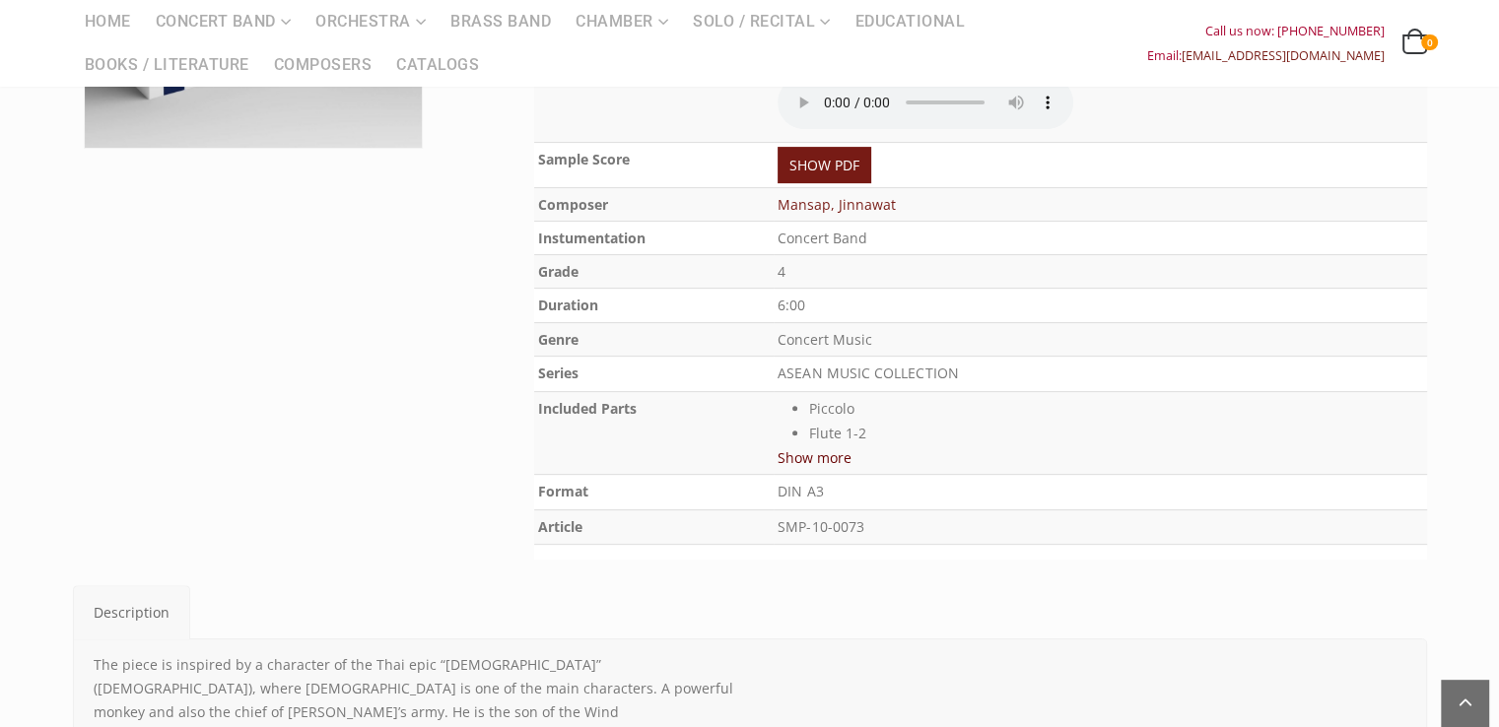
scroll to position [591, 0]
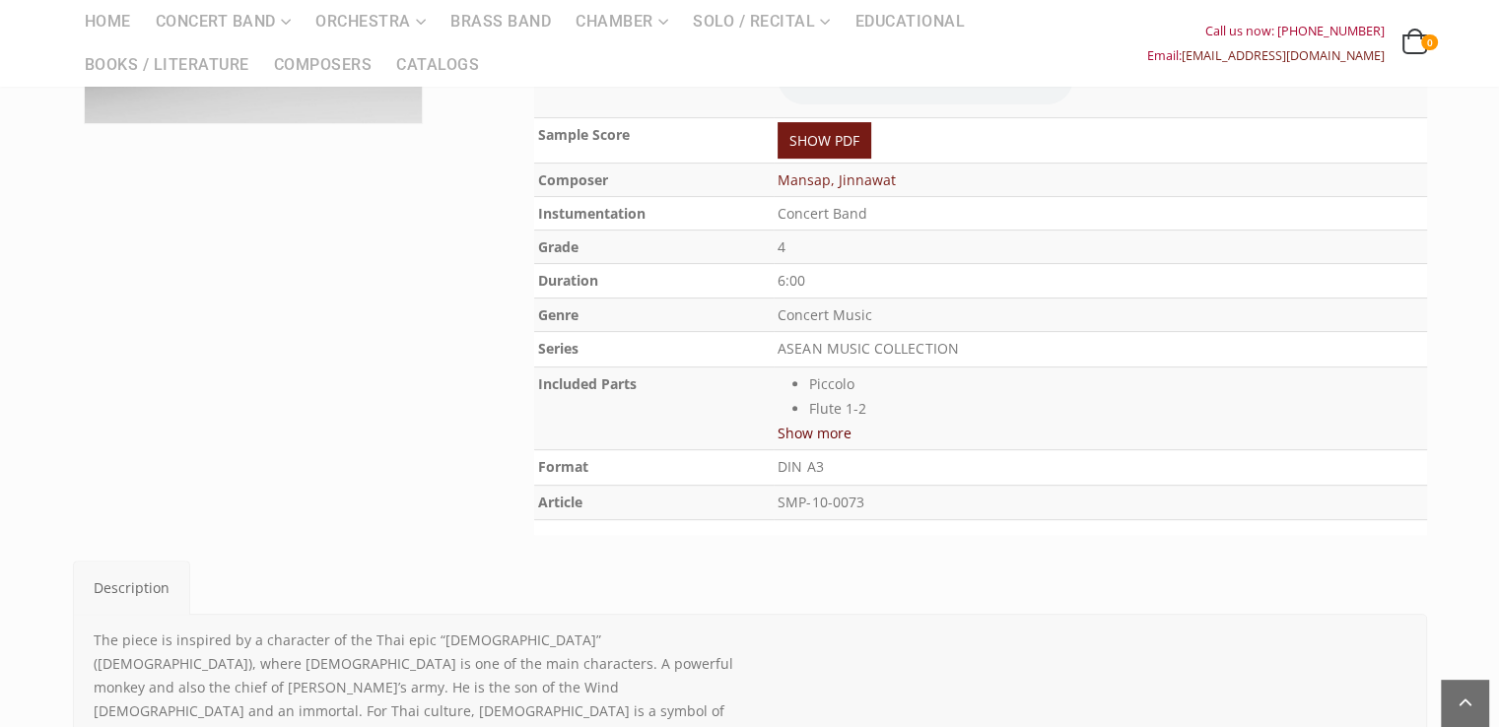
click at [844, 422] on button "Show more" at bounding box center [815, 433] width 74 height 25
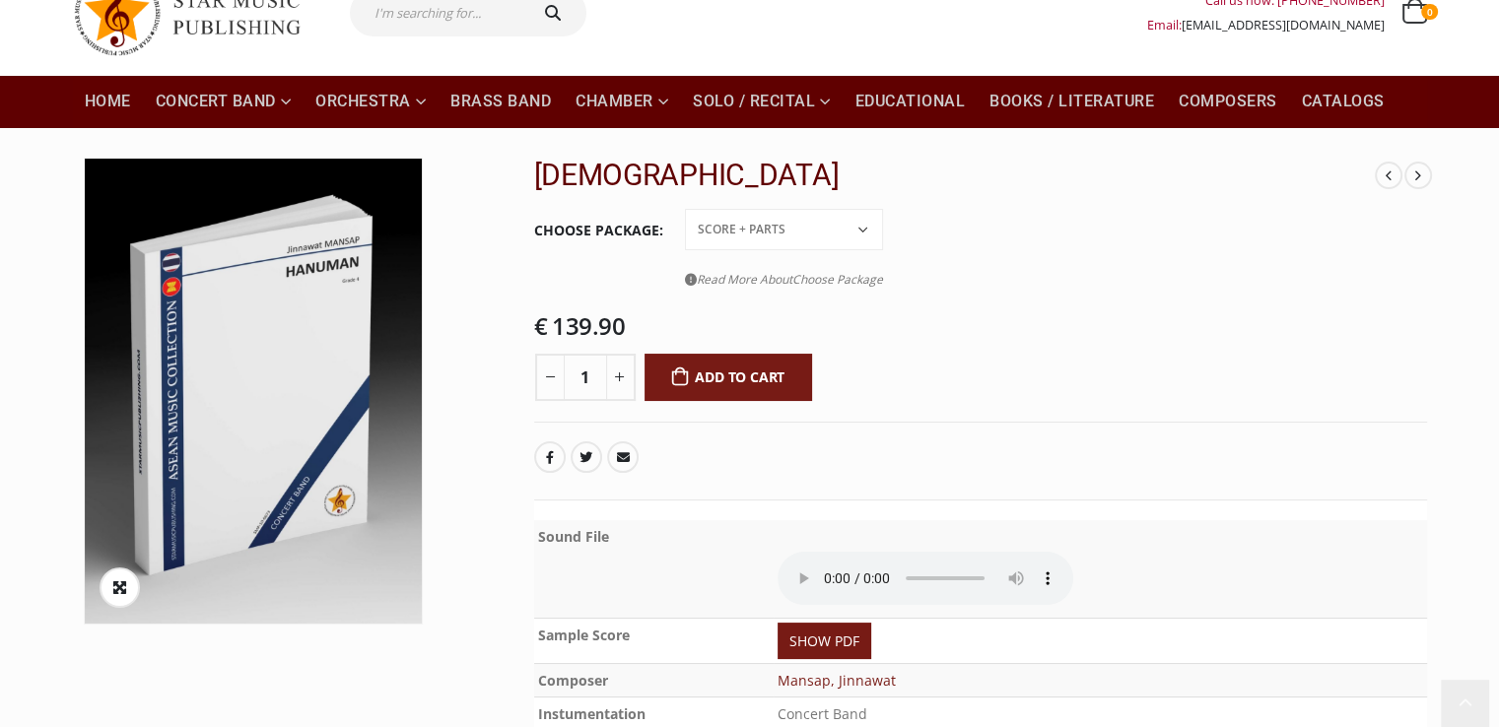
scroll to position [197, 0]
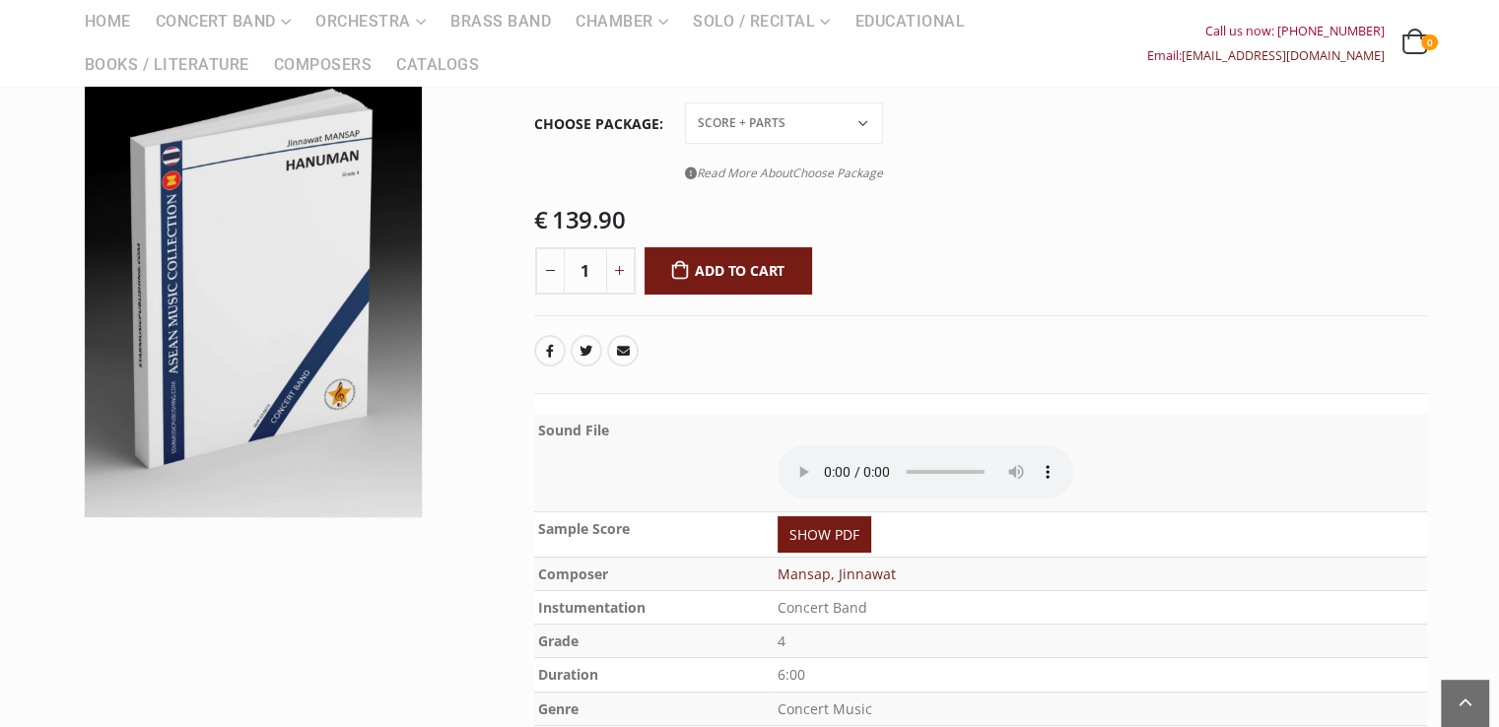
click at [611, 271] on button "+" at bounding box center [621, 270] width 30 height 47
click at [548, 284] on button "-" at bounding box center [550, 270] width 30 height 47
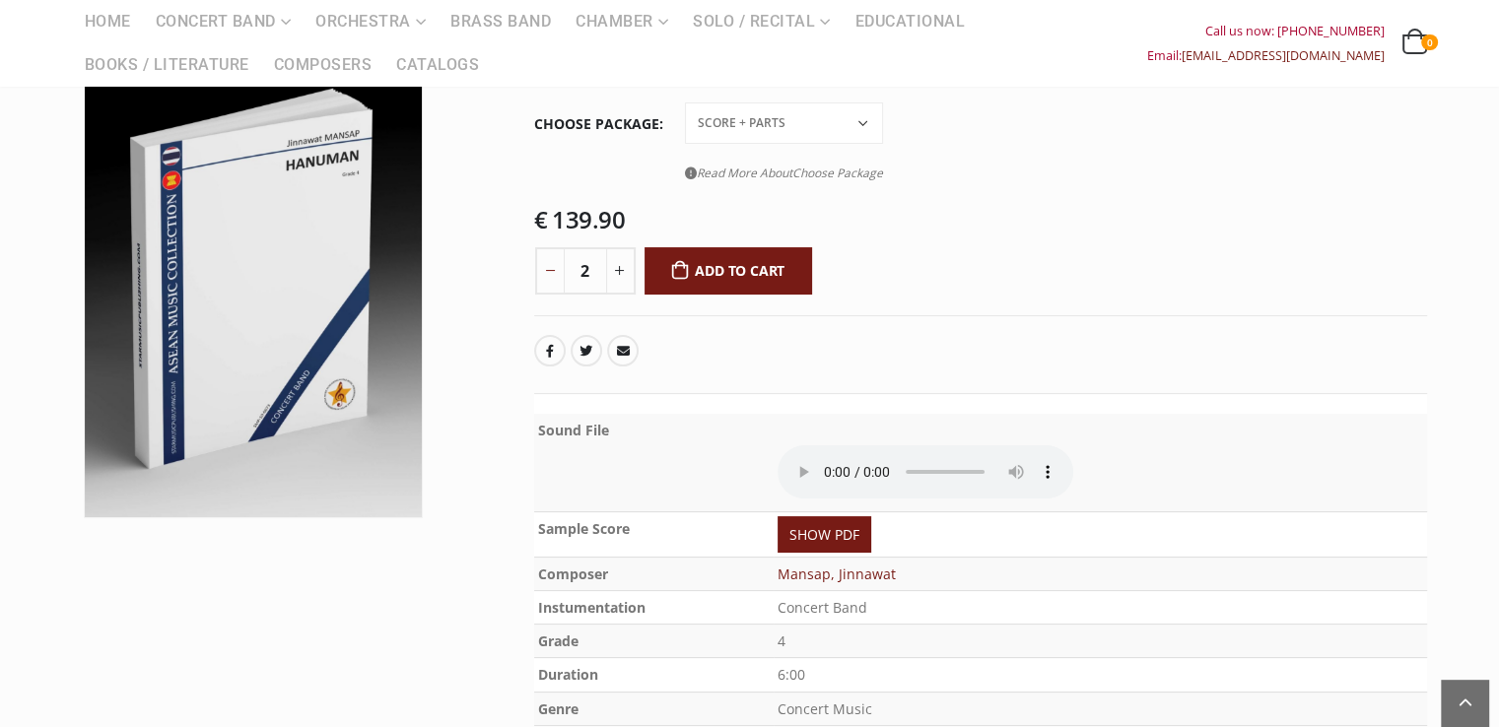
click at [548, 284] on button "-" at bounding box center [550, 270] width 30 height 47
type input "1"
click at [547, 284] on button "-" at bounding box center [550, 270] width 30 height 47
click at [837, 571] on link "Mansap, Jinnawat" at bounding box center [837, 574] width 118 height 19
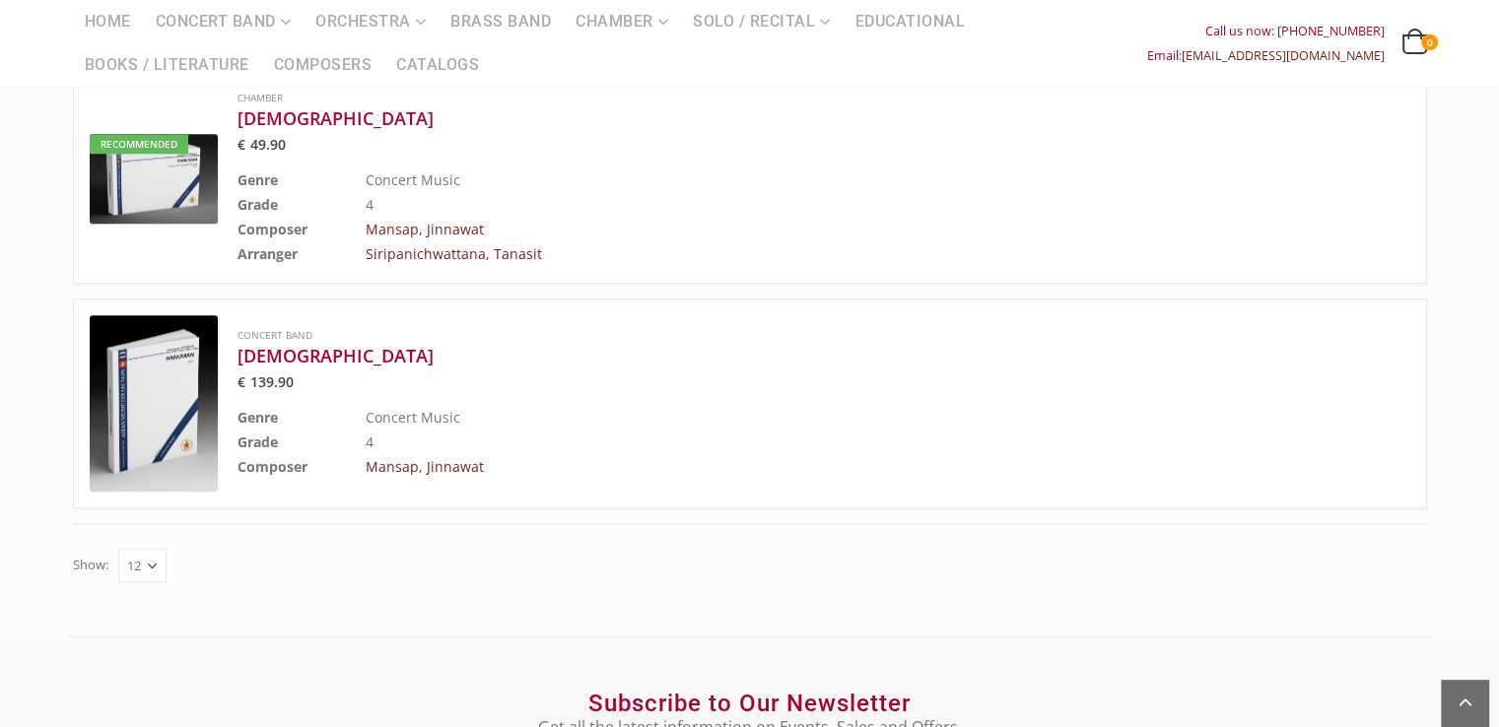
scroll to position [1873, 0]
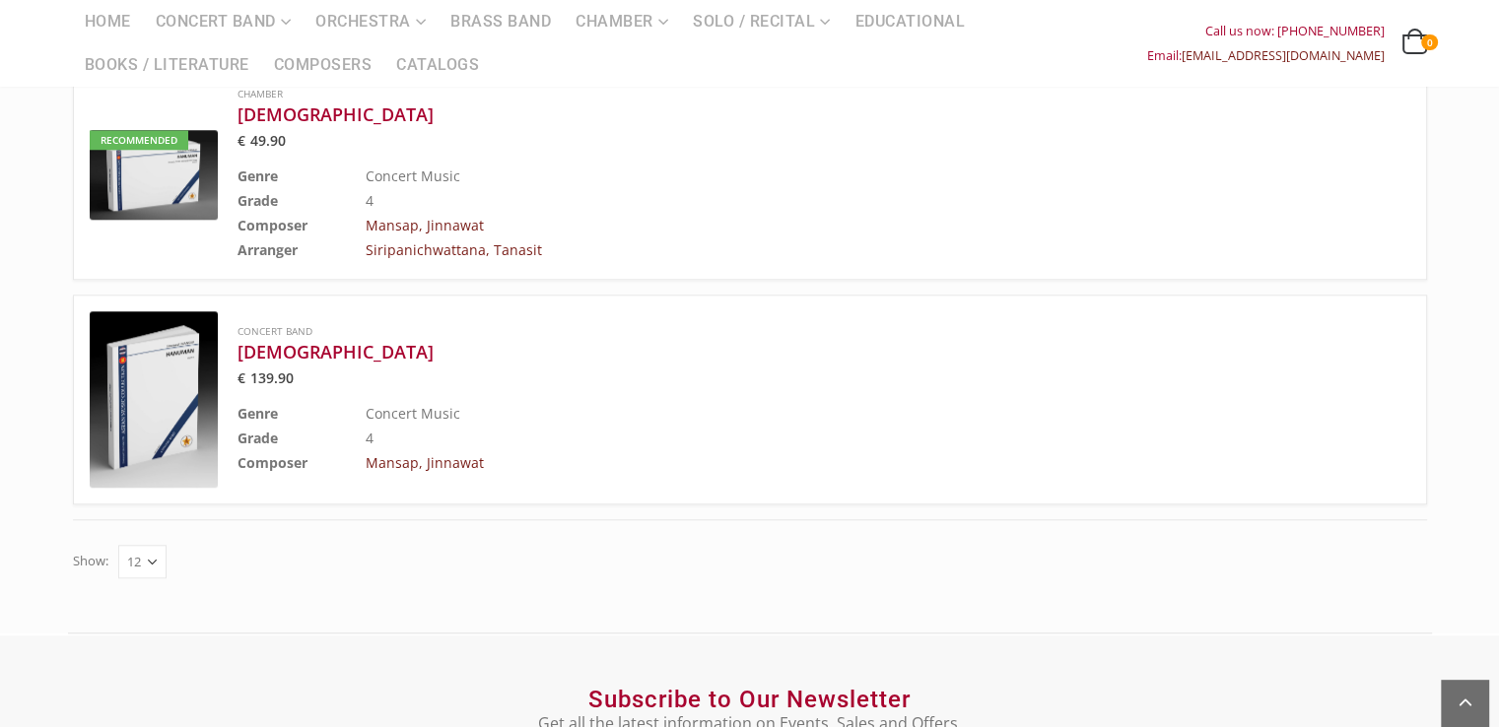
click at [154, 545] on select "12 24 36" at bounding box center [142, 562] width 48 height 34
select select "36"
click at [118, 545] on select "12 24 36" at bounding box center [142, 562] width 48 height 34
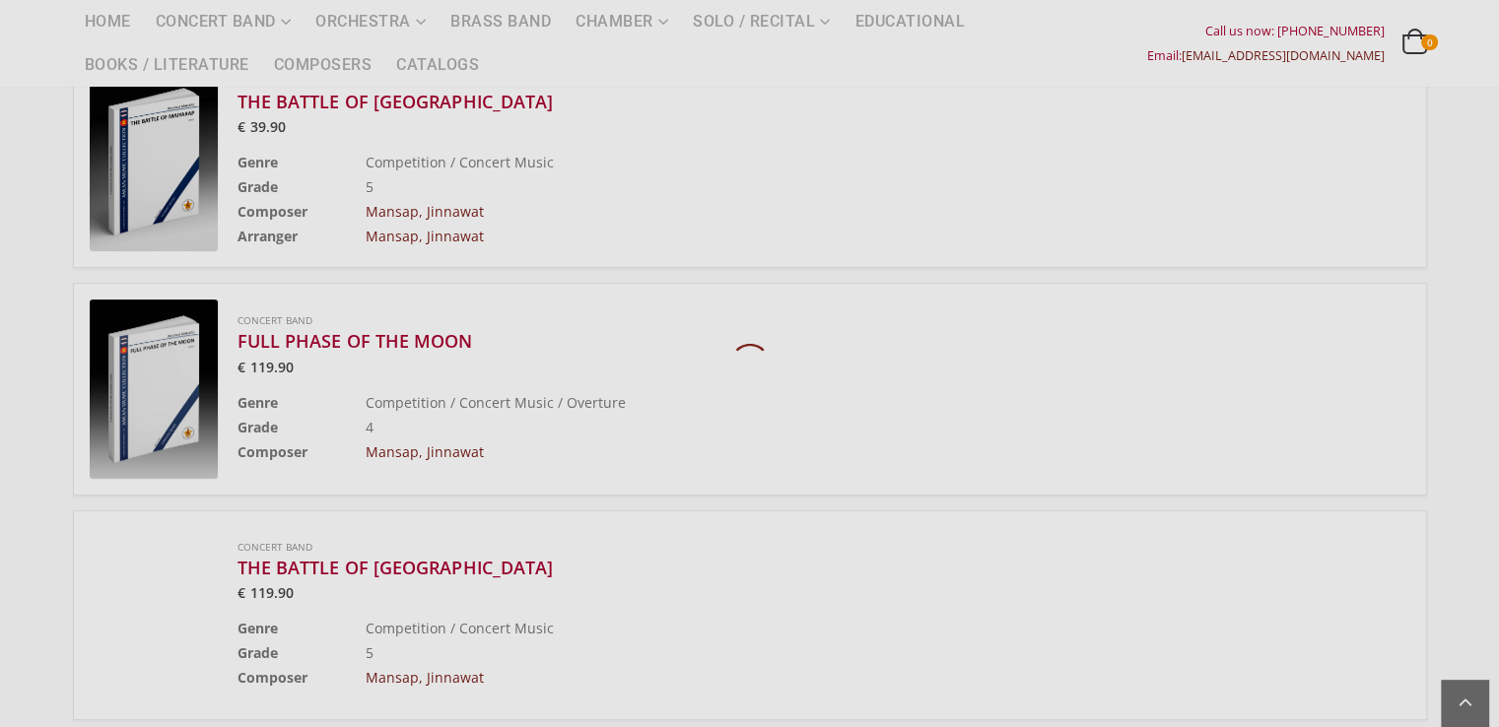
scroll to position [605, 0]
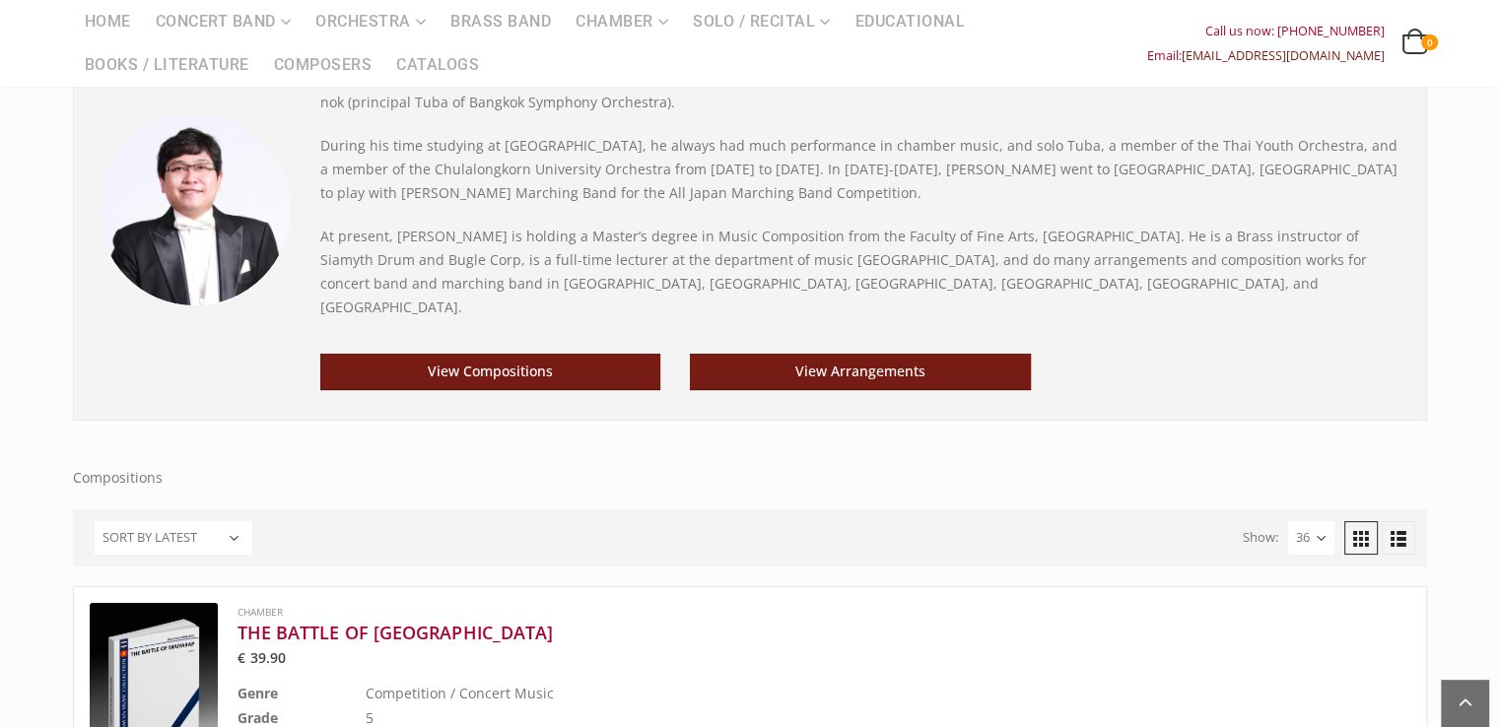
scroll to position [211, 0]
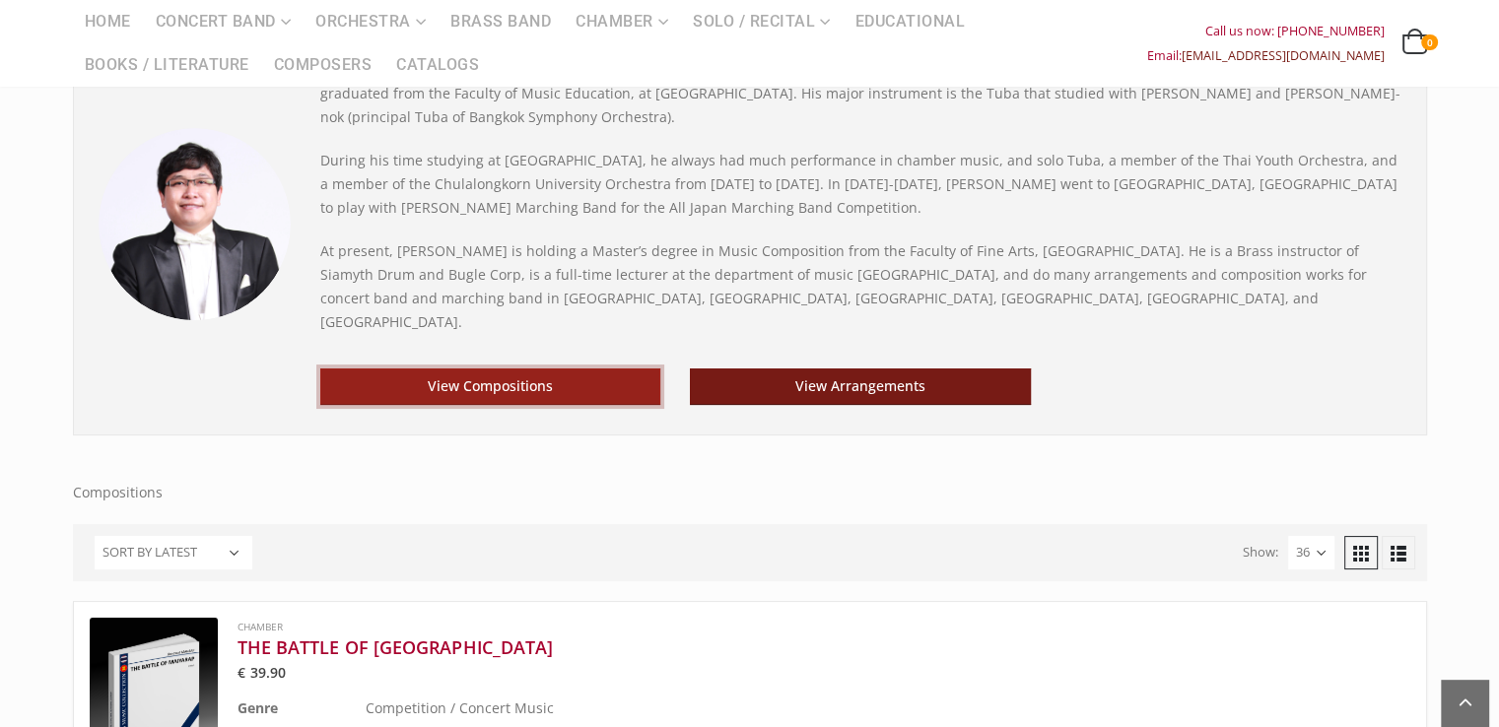
click at [391, 369] on link "View Compositions" at bounding box center [490, 387] width 341 height 36
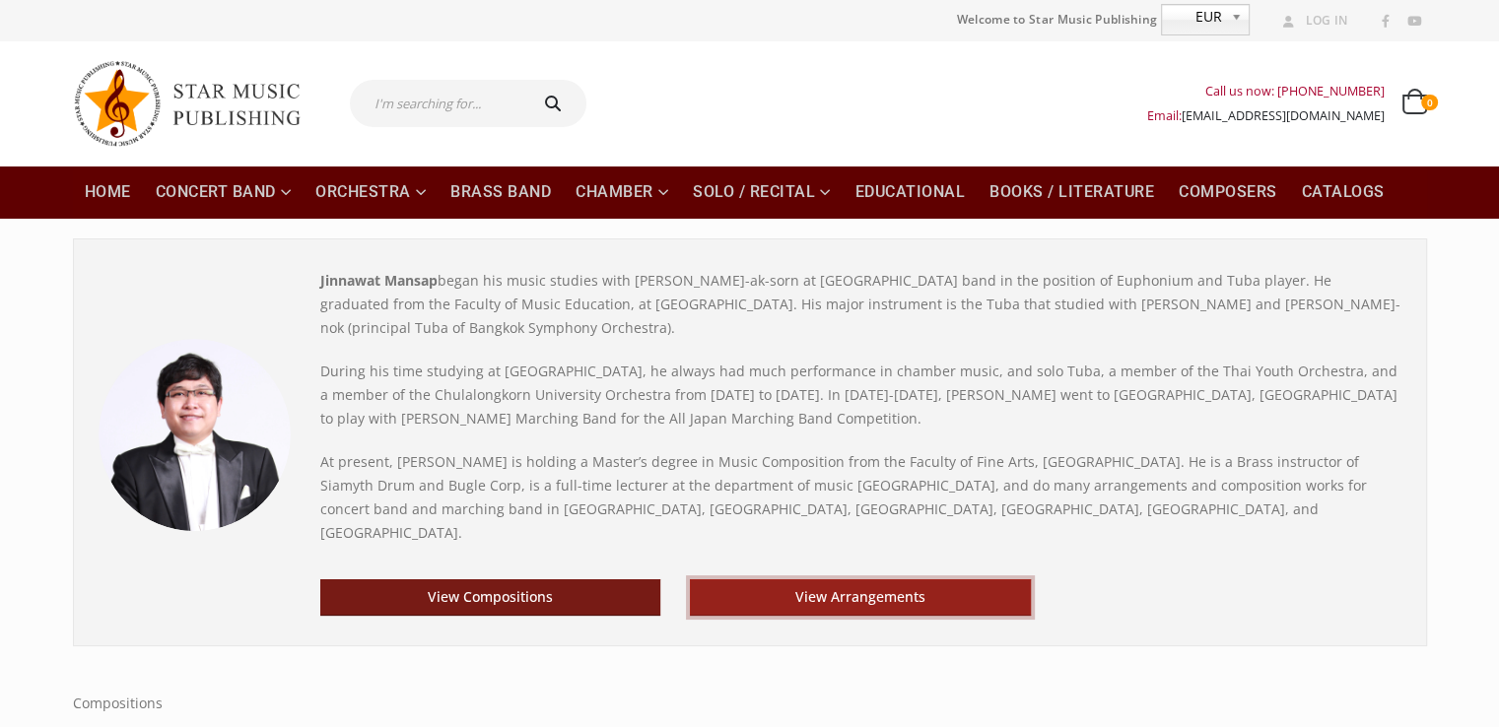
click at [759, 580] on link "View Arrangements" at bounding box center [860, 598] width 341 height 36
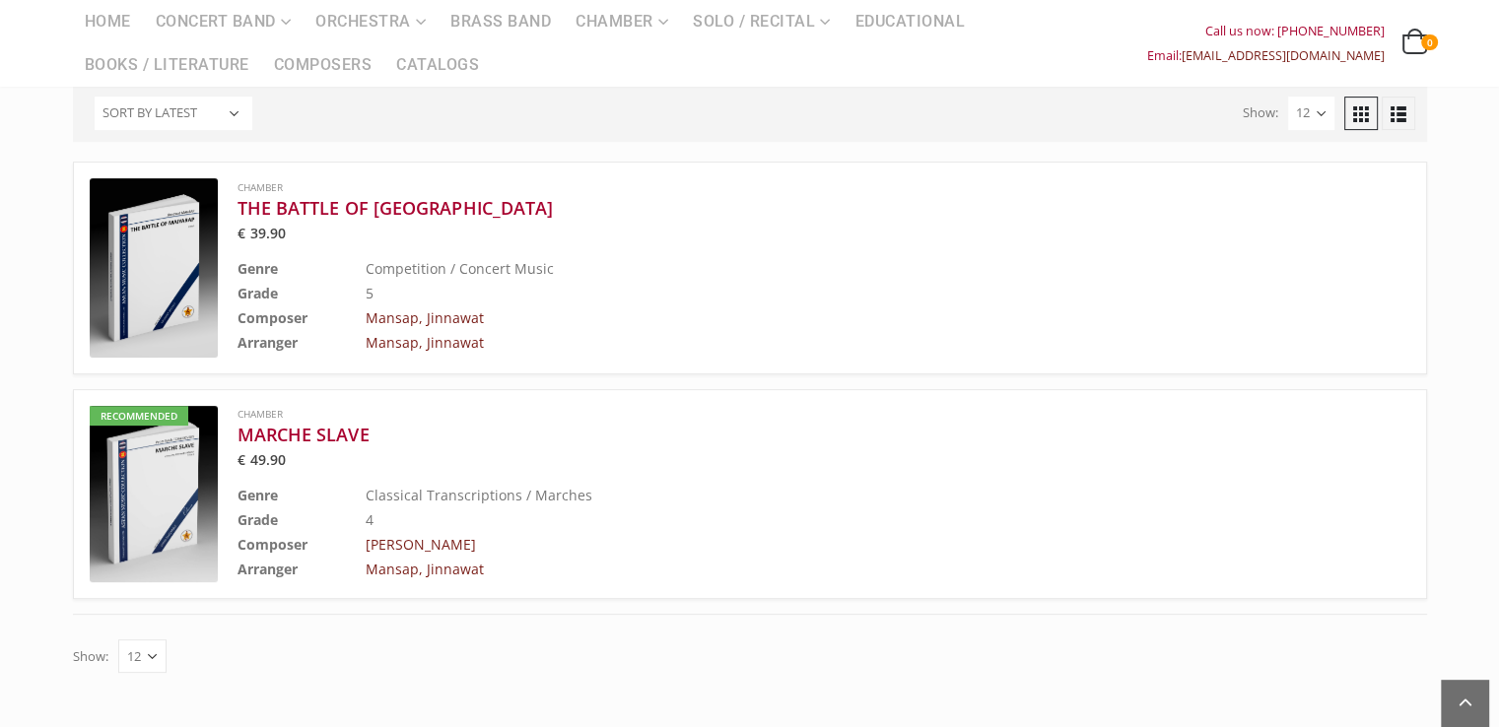
scroll to position [394, 0]
